Goal: Task Accomplishment & Management: Use online tool/utility

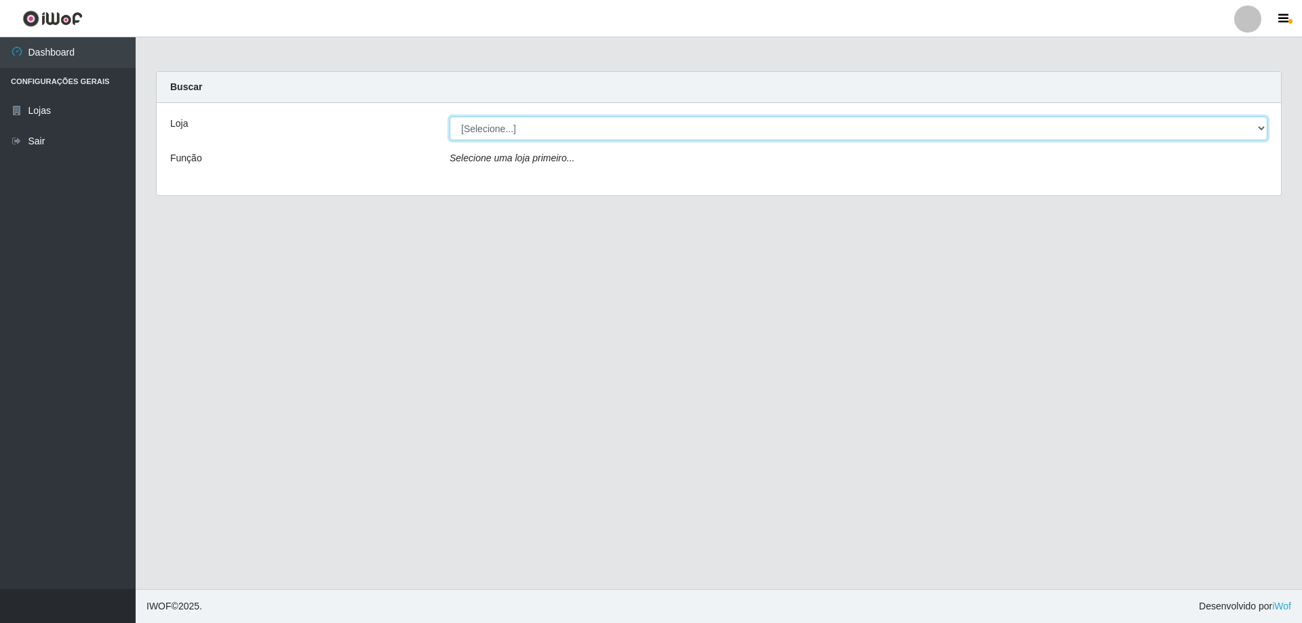
click at [597, 122] on select "[Selecione...] SuperShow Bis - Avenida 6 SuperShow [GEOGRAPHIC_DATA]" at bounding box center [858, 129] width 818 height 24
select select "60"
click at [449, 117] on select "[Selecione...] SuperShow Bis - Avenida 6 SuperShow [GEOGRAPHIC_DATA]" at bounding box center [858, 129] width 818 height 24
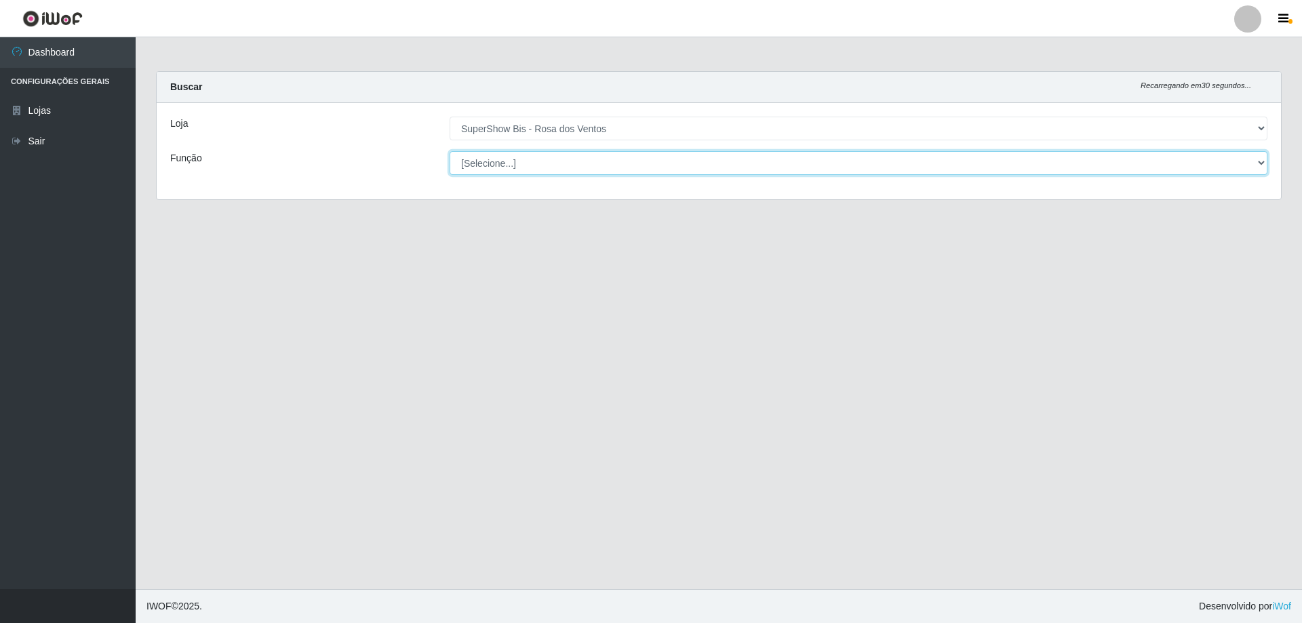
click at [542, 159] on select "[Selecione...] ASG ASG + ASG ++ Auxiliar de Cozinha Balconista de Açougue Balco…" at bounding box center [858, 163] width 818 height 24
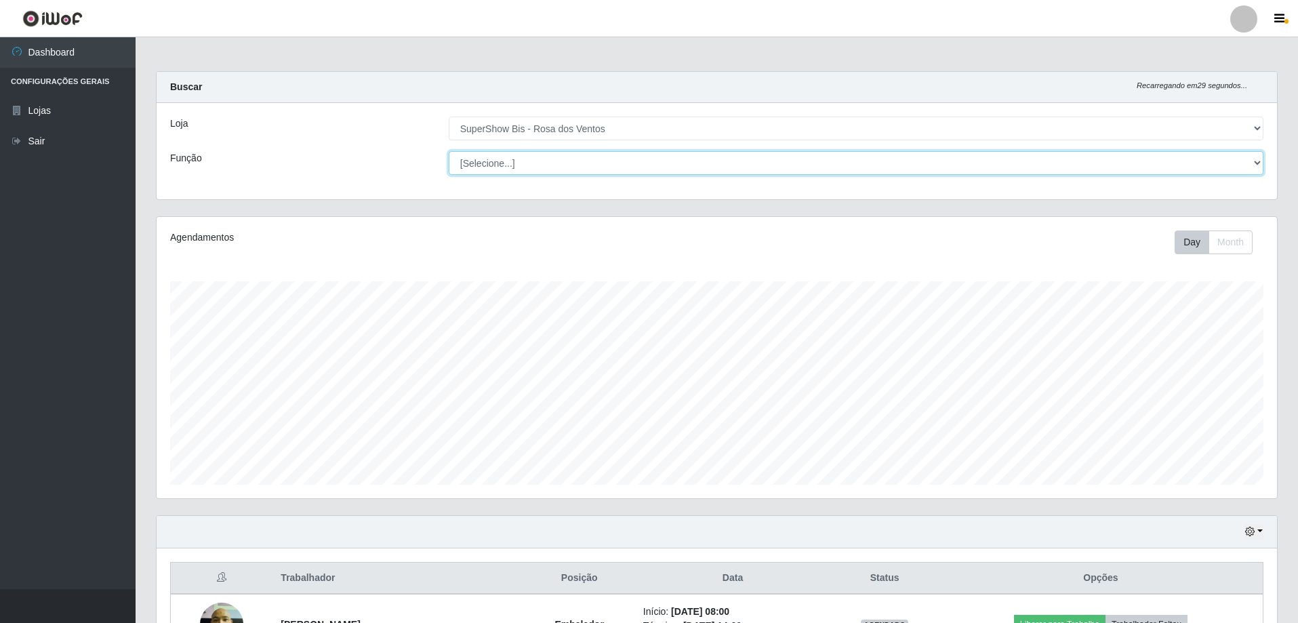
scroll to position [281, 1121]
select select "1"
click at [449, 151] on select "[Selecione...] ASG ASG + ASG ++ Auxiliar de Cozinha Balconista de Açougue Balco…" at bounding box center [856, 163] width 815 height 24
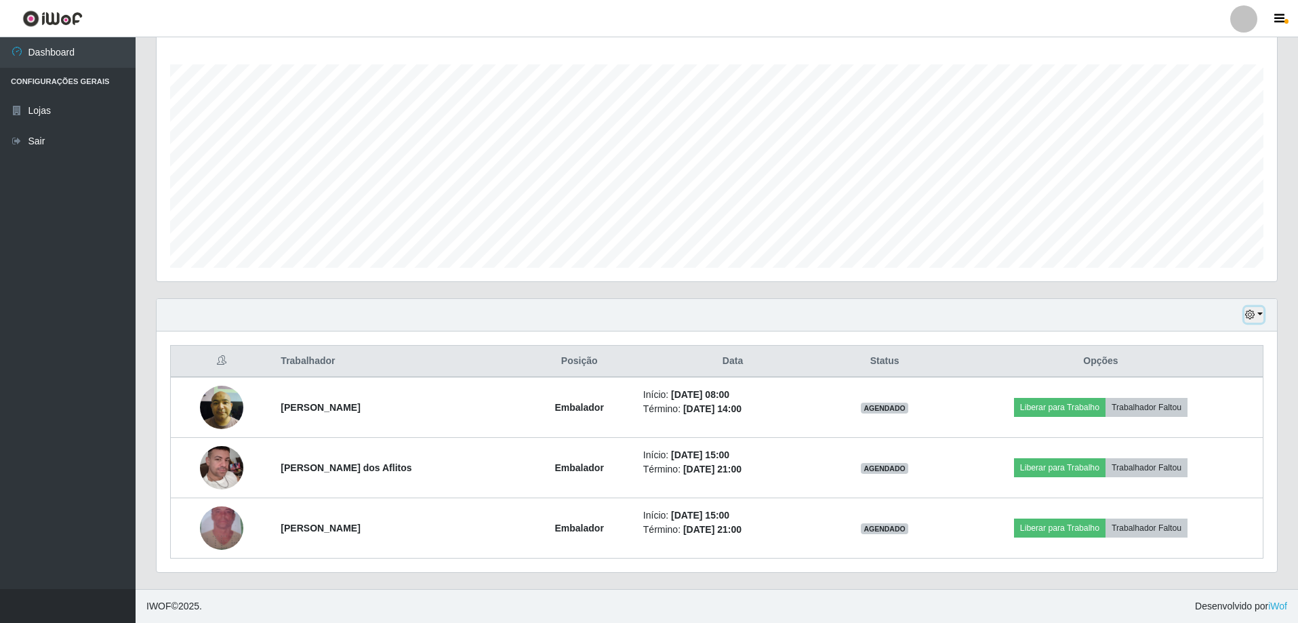
click at [1252, 313] on icon "button" at bounding box center [1249, 314] width 9 height 9
click at [1189, 401] on button "3 dias" at bounding box center [1209, 396] width 107 height 28
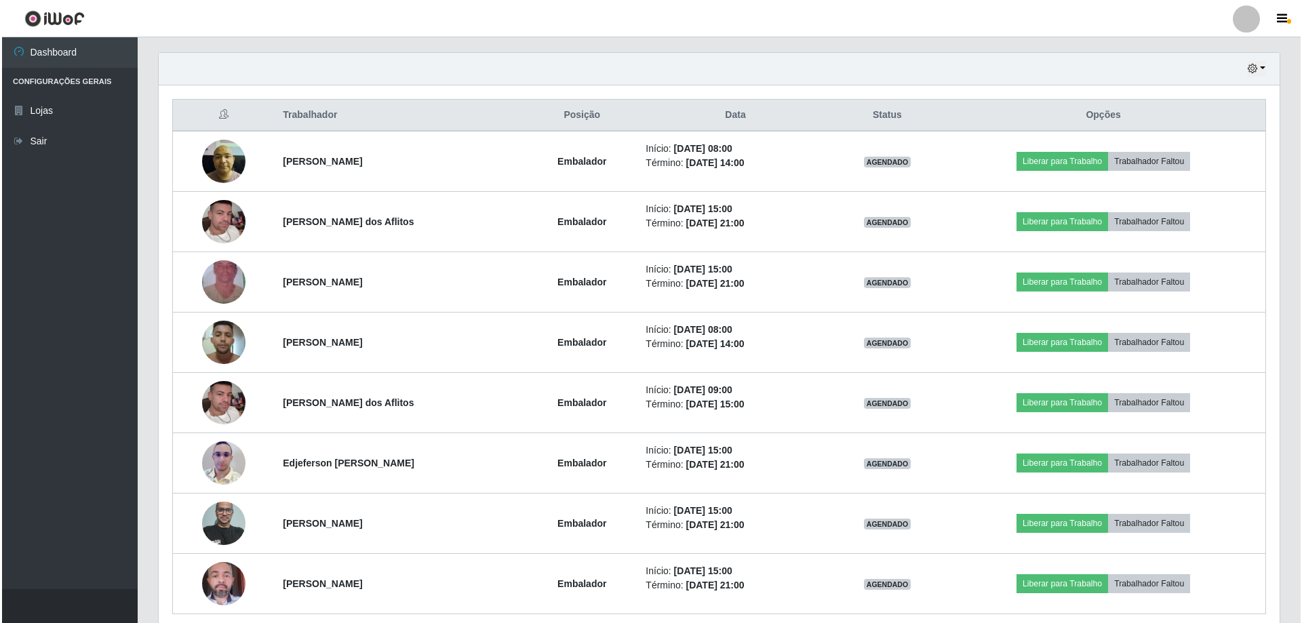
scroll to position [519, 0]
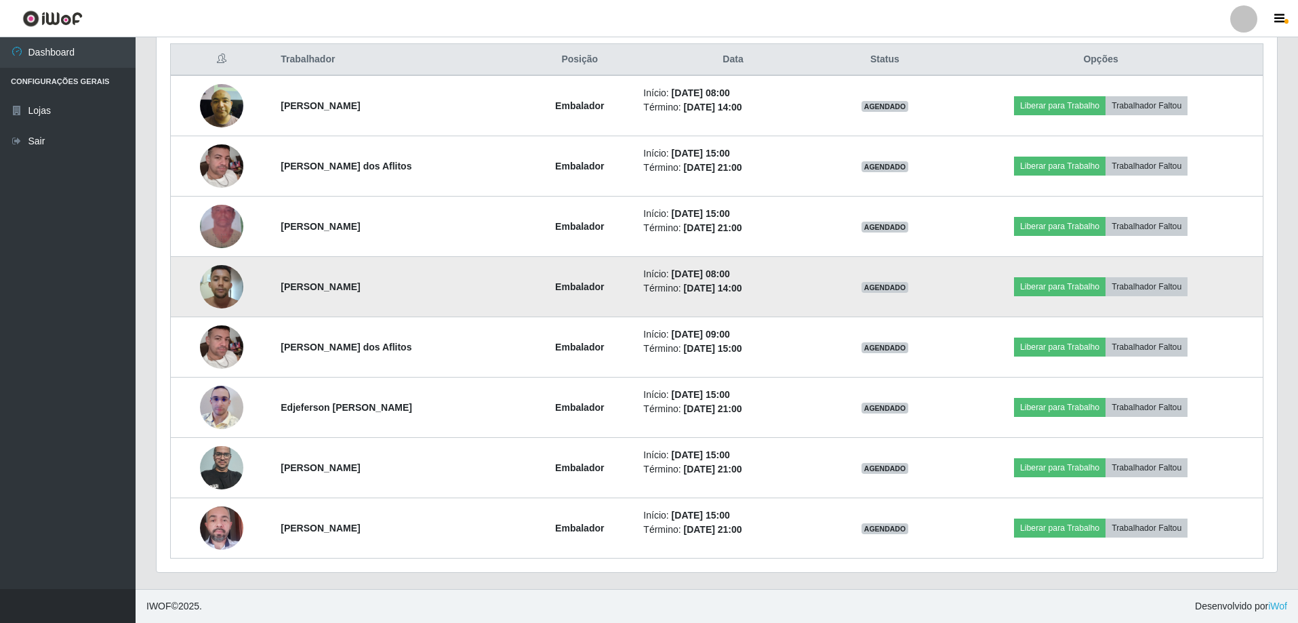
click at [219, 278] on img at bounding box center [221, 287] width 43 height 58
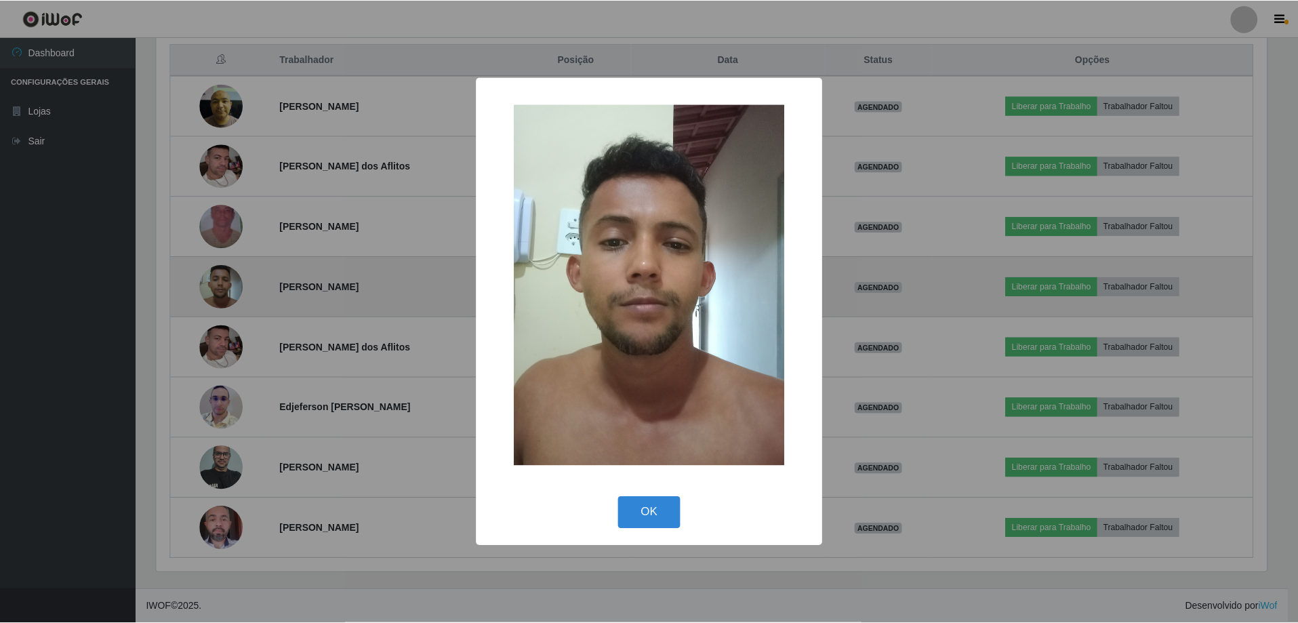
scroll to position [281, 1114]
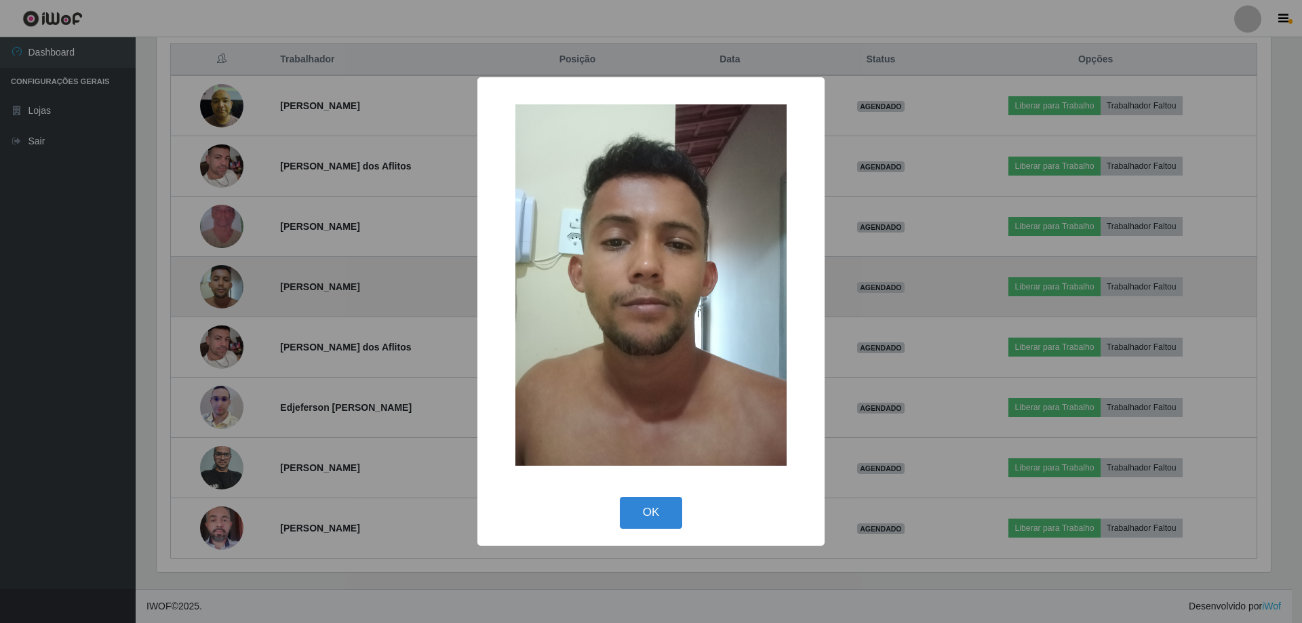
click at [219, 278] on div "× OK Cancel" at bounding box center [651, 311] width 1302 height 623
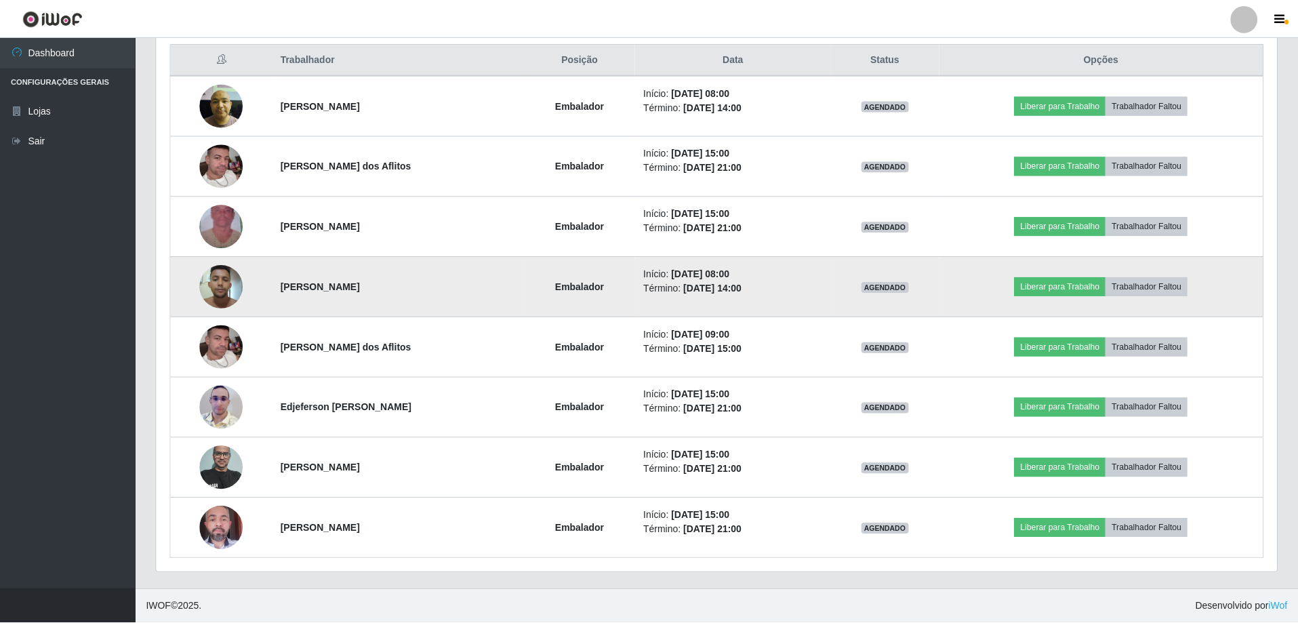
scroll to position [281, 1121]
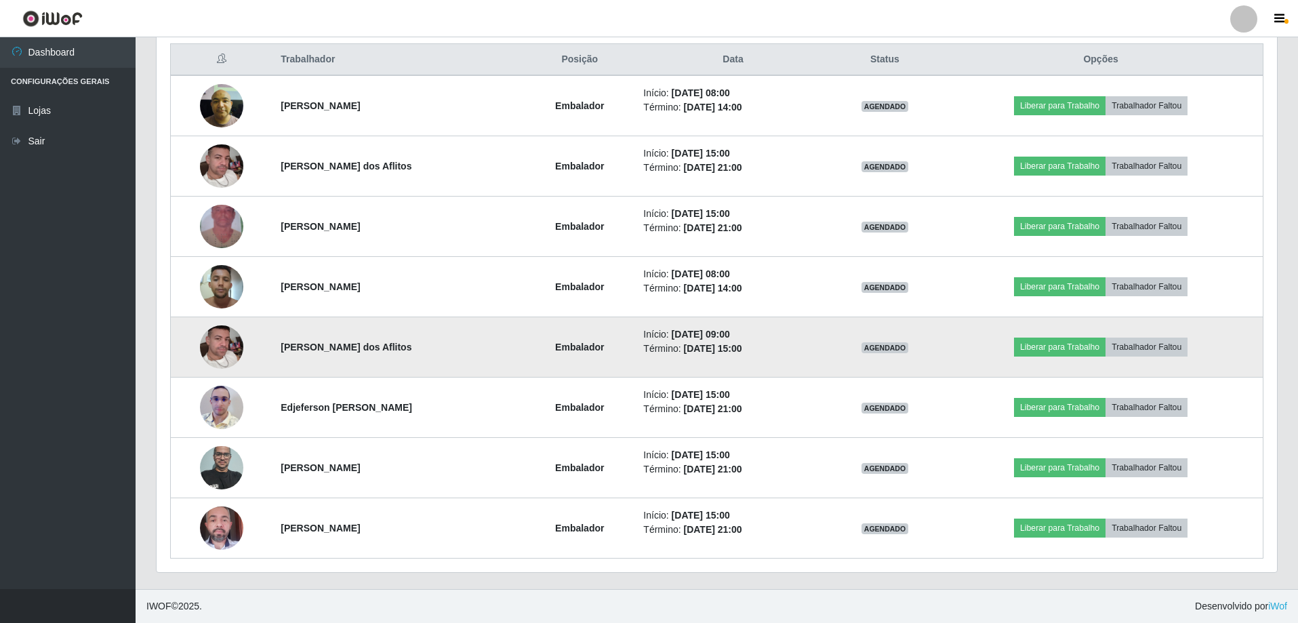
click at [216, 355] on img at bounding box center [221, 346] width 43 height 77
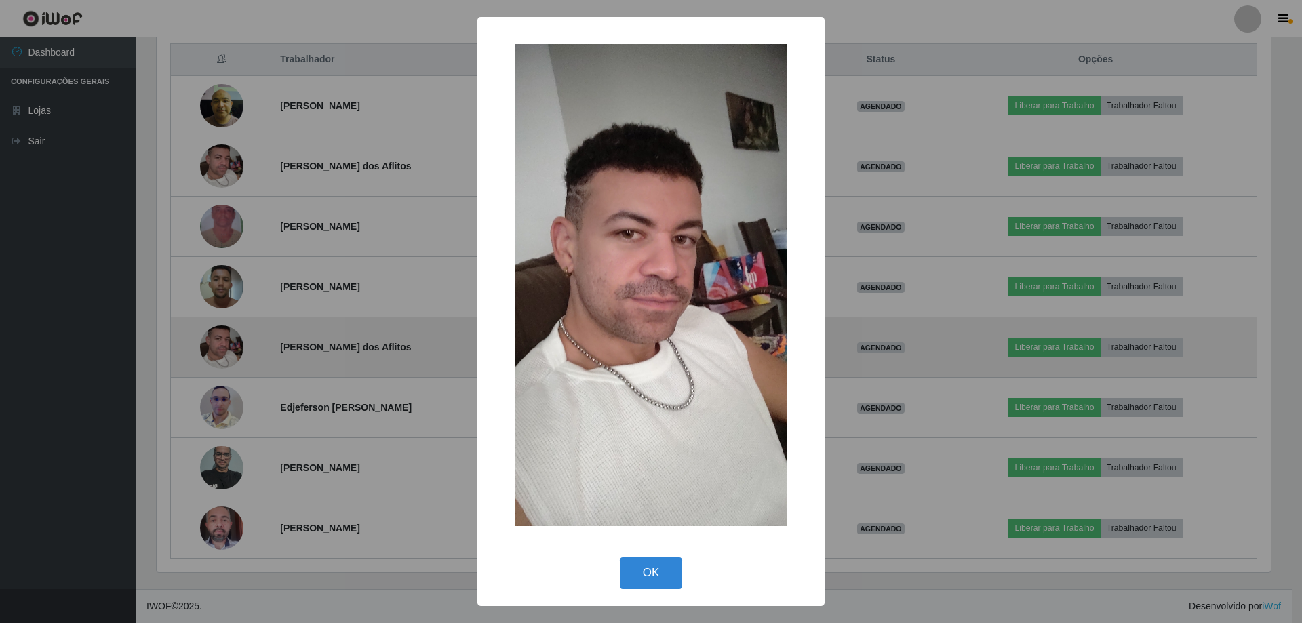
click at [216, 355] on div "× OK Cancel" at bounding box center [651, 311] width 1302 height 623
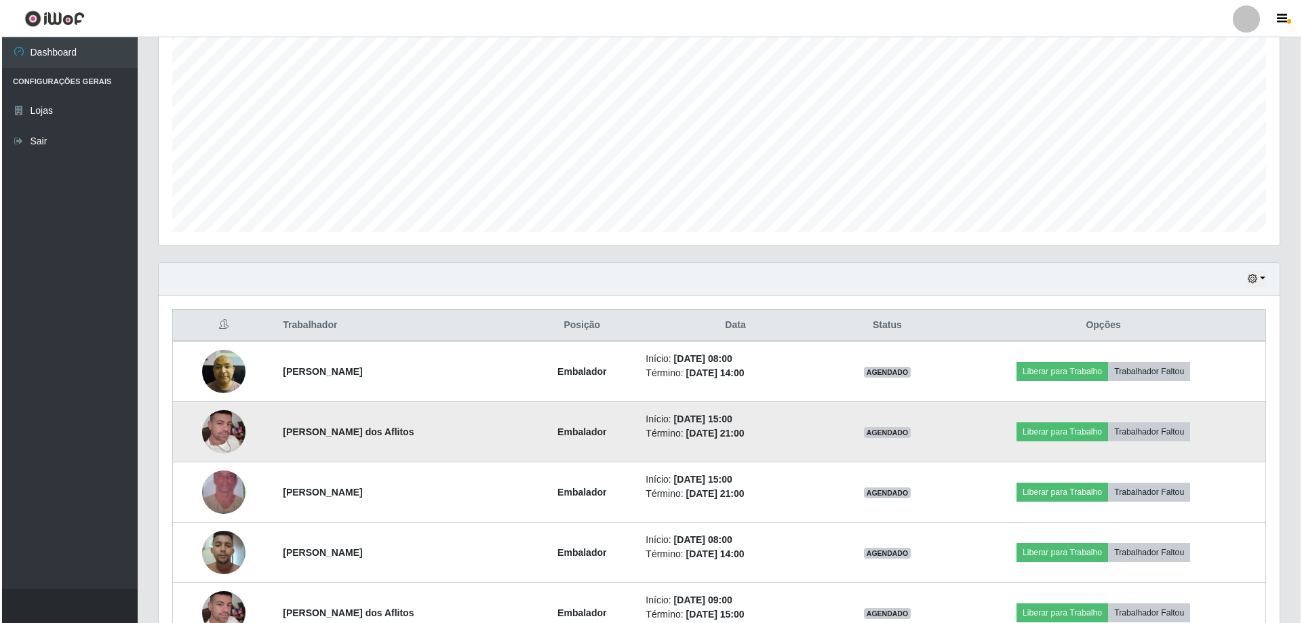
scroll to position [180, 0]
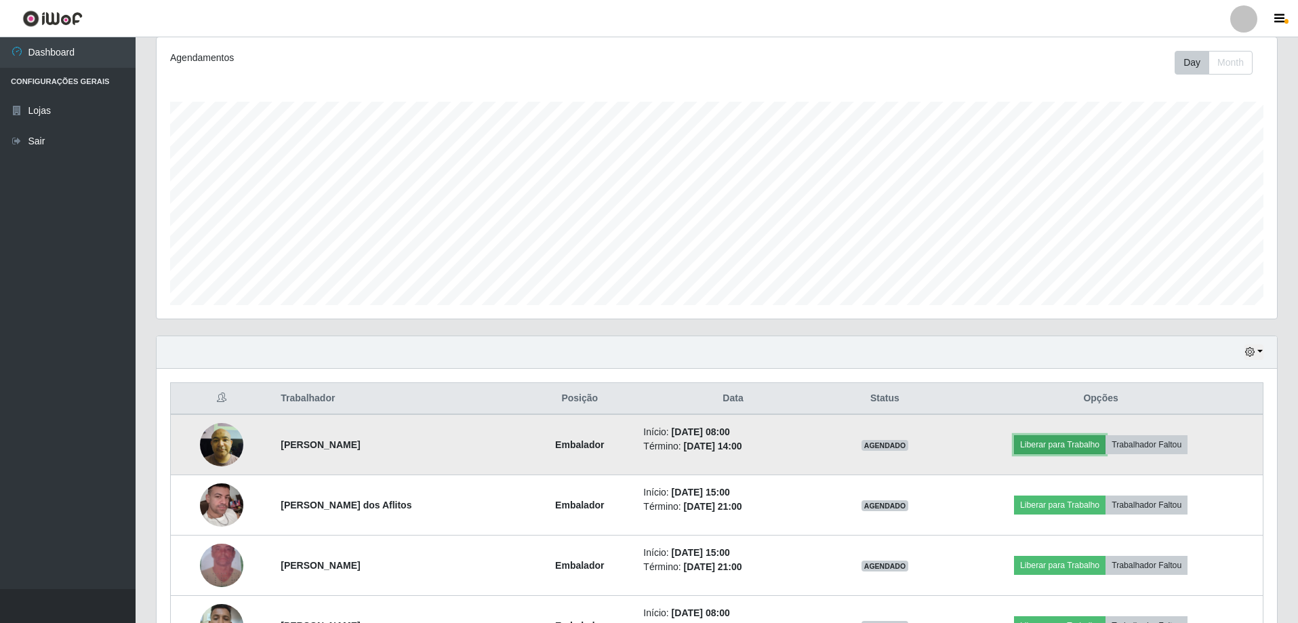
click at [1070, 437] on button "Liberar para Trabalho" at bounding box center [1060, 444] width 92 height 19
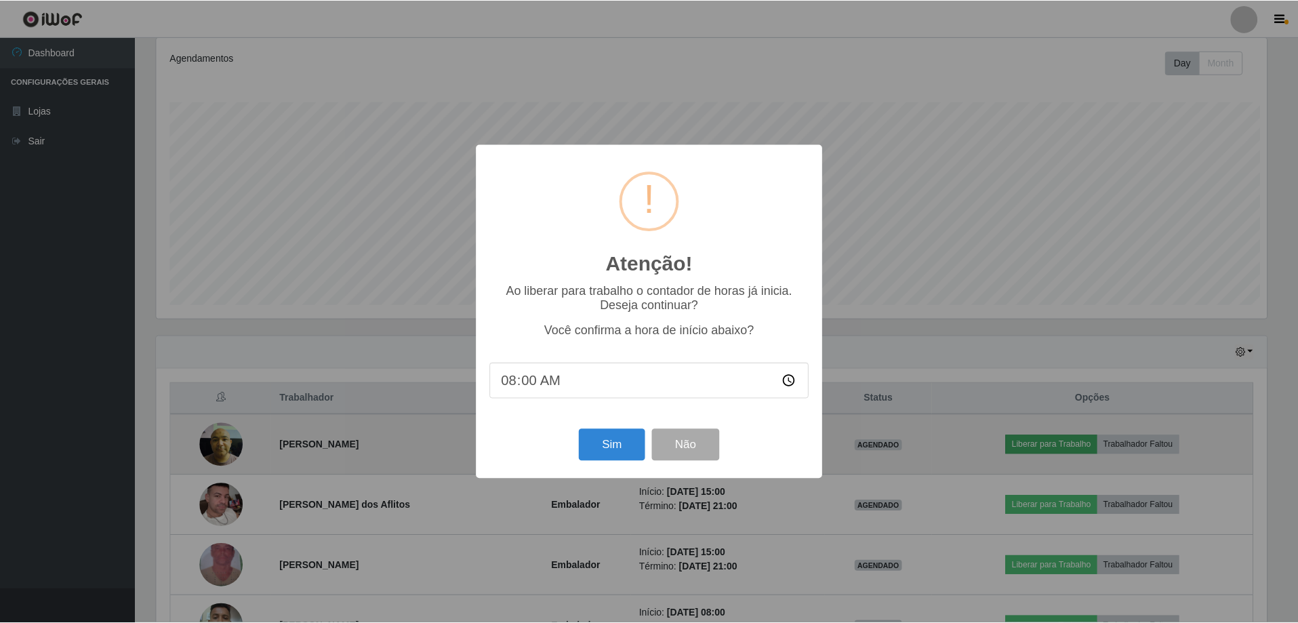
scroll to position [281, 1114]
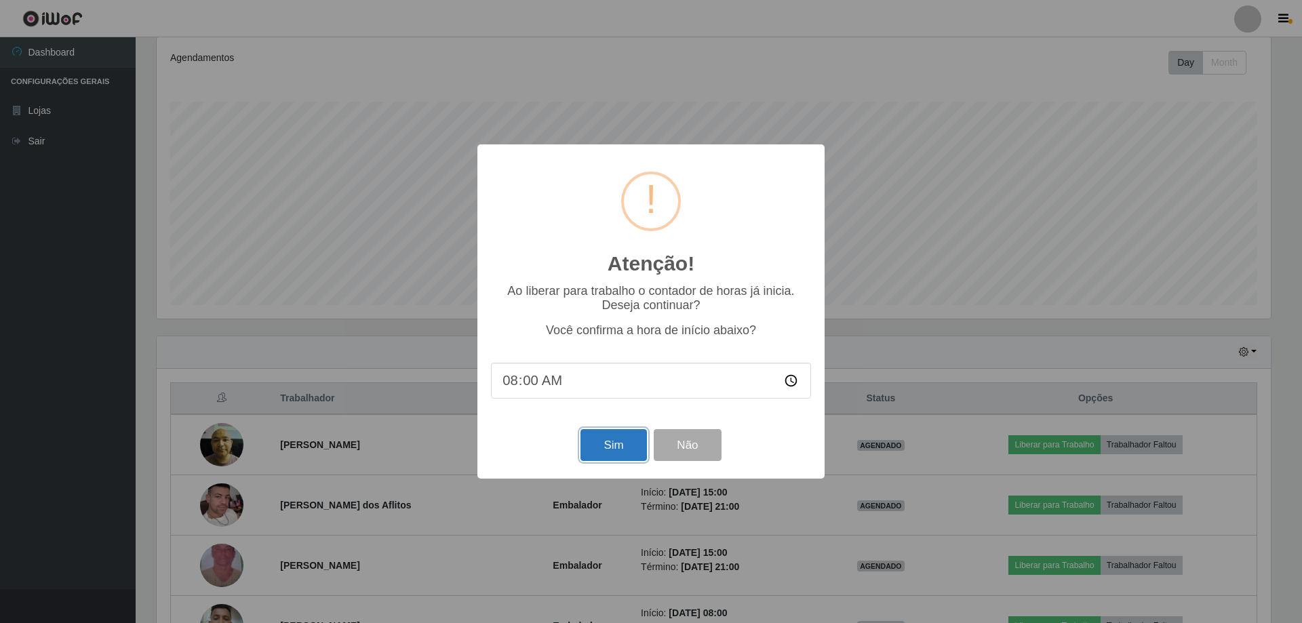
click at [594, 443] on button "Sim" at bounding box center [613, 445] width 66 height 32
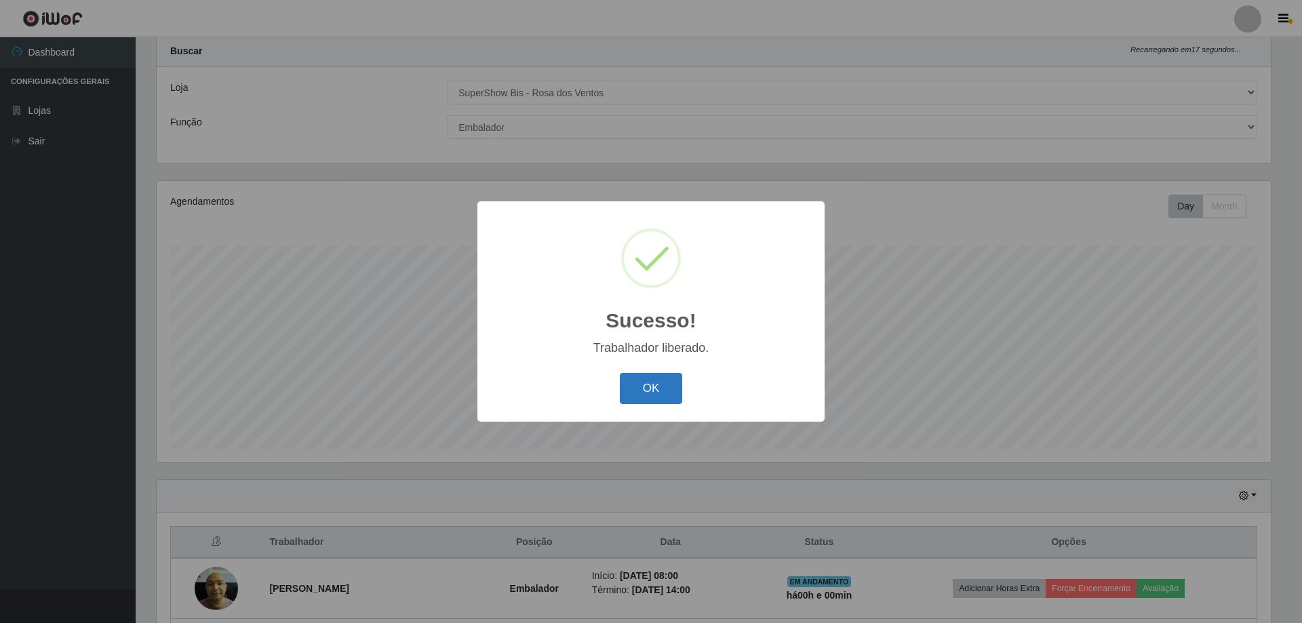
click at [641, 388] on button "OK" at bounding box center [651, 389] width 63 height 32
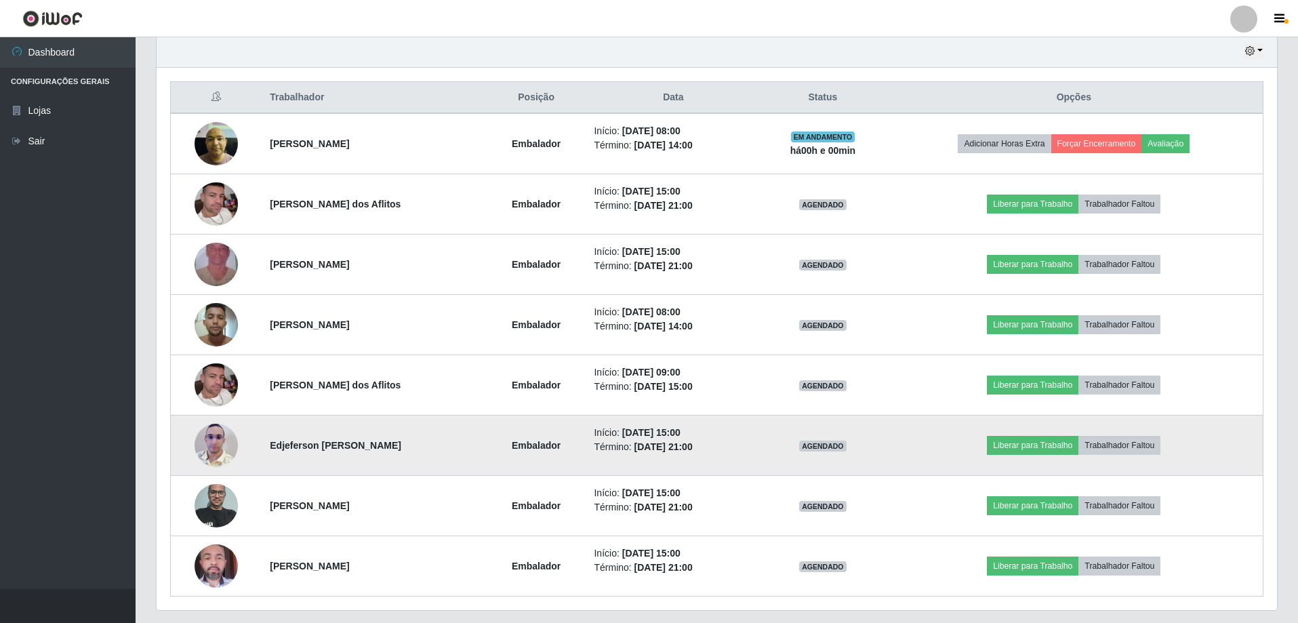
scroll to position [519, 0]
